Goal: Task Accomplishment & Management: Manage account settings

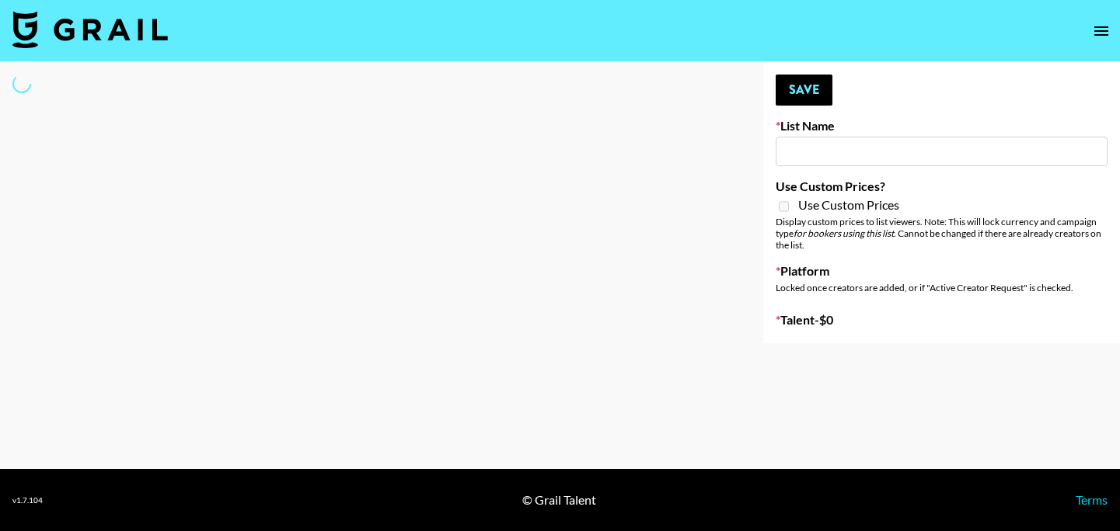
select select "Song"
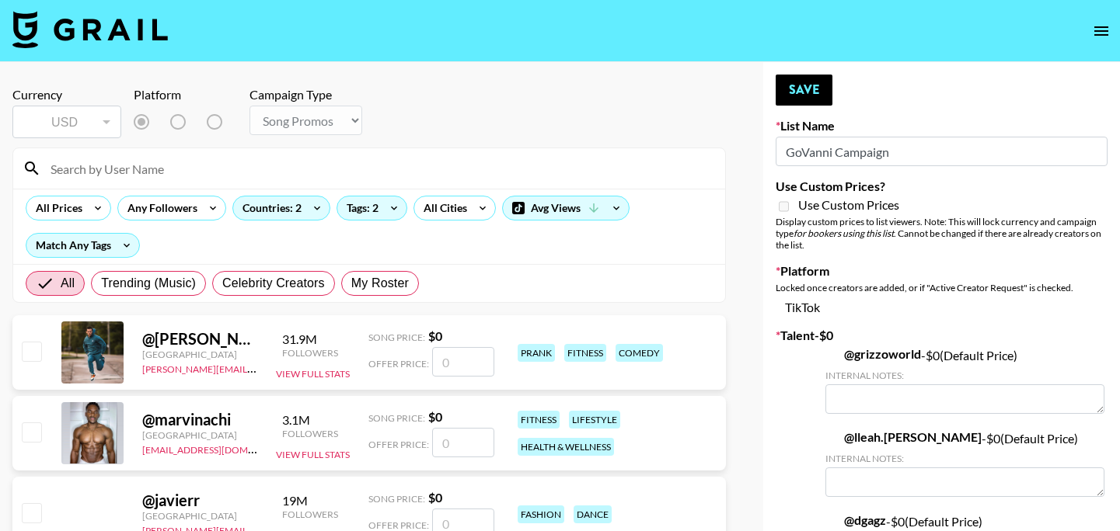
type input "GoVanni Campaign"
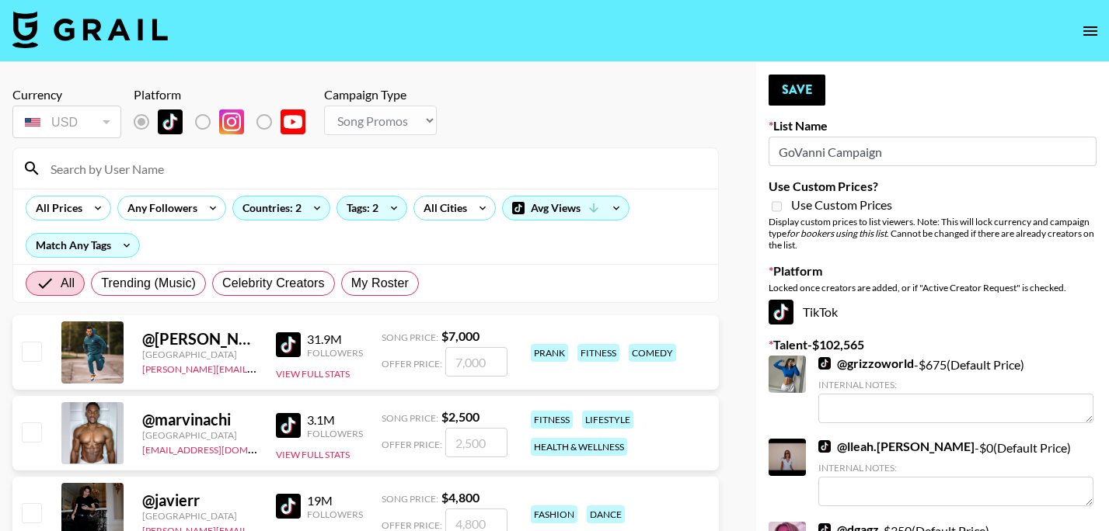
click at [507, 176] on input at bounding box center [374, 168] width 667 height 25
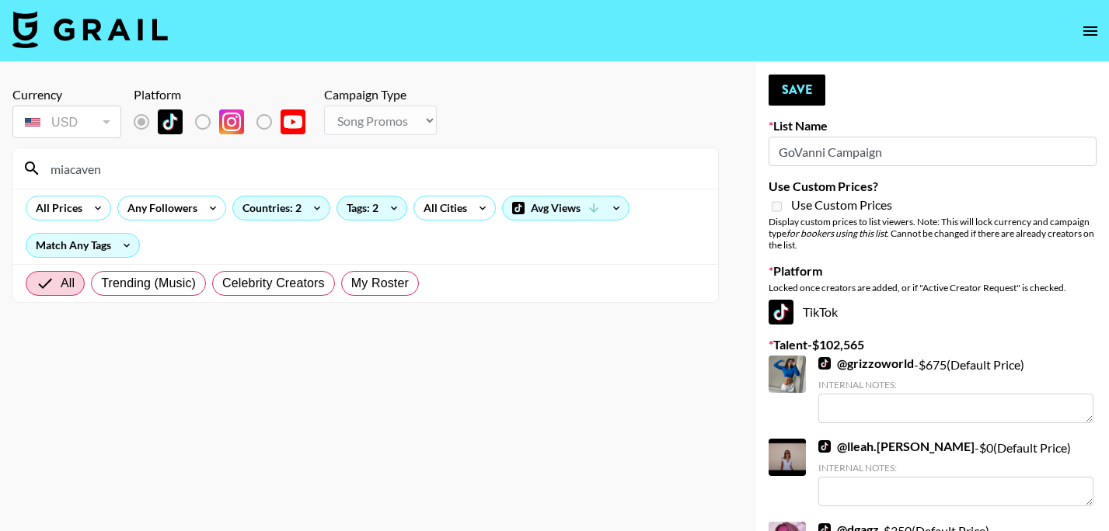
click at [430, 166] on input "miacaven" at bounding box center [374, 168] width 667 height 25
drag, startPoint x: 430, startPoint y: 166, endPoint x: 439, endPoint y: 169, distance: 8.9
click at [439, 169] on input "dylantroes" at bounding box center [374, 168] width 667 height 25
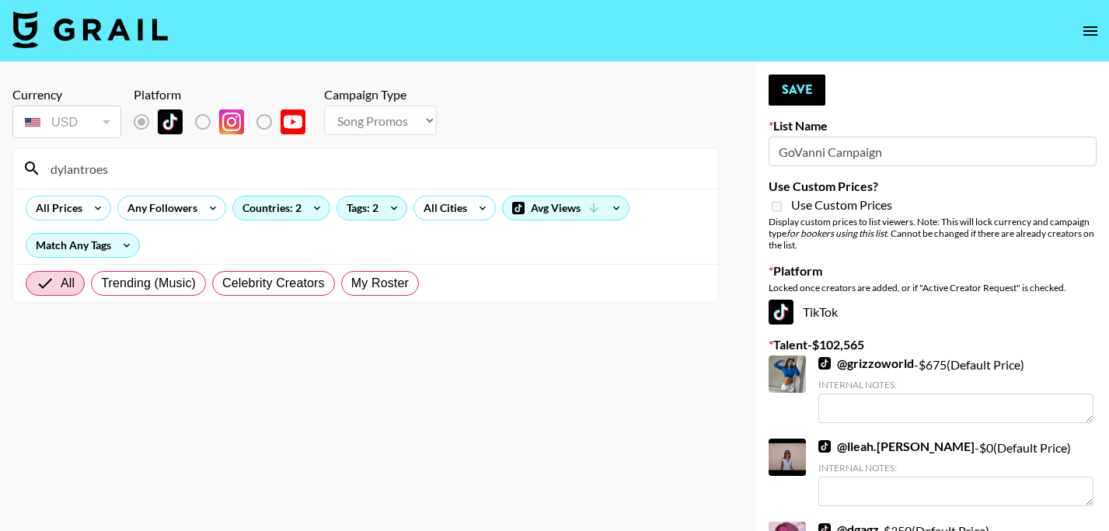
click at [439, 169] on input "dylantroes" at bounding box center [374, 168] width 667 height 25
click at [439, 169] on input "skerbie" at bounding box center [374, 168] width 667 height 25
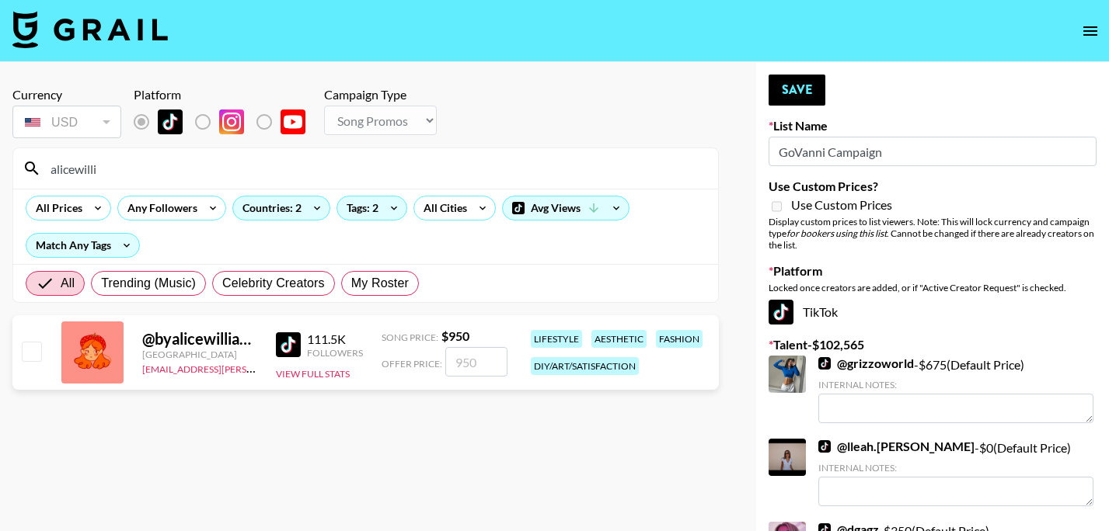
type input "alicewilli"
click at [44, 353] on div "@ byalicewilliams [GEOGRAPHIC_DATA] [EMAIL_ADDRESS][PERSON_NAME][DOMAIN_NAME] 1…" at bounding box center [365, 352] width 706 height 75
click at [33, 353] on input "checkbox" at bounding box center [31, 351] width 19 height 19
checkbox input "true"
type input "950"
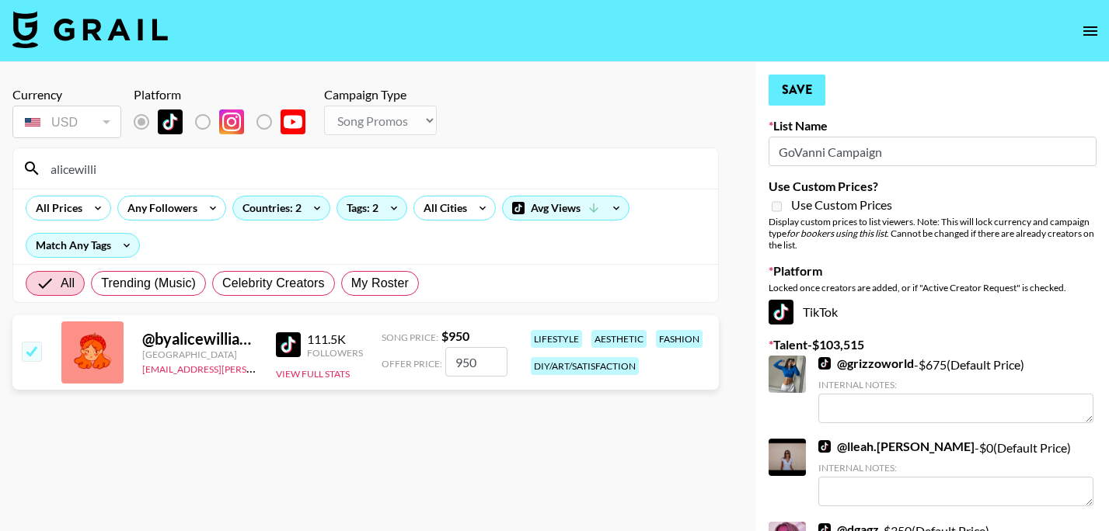
click at [810, 95] on button "Save" at bounding box center [796, 90] width 57 height 31
